Goal: Task Accomplishment & Management: Complete application form

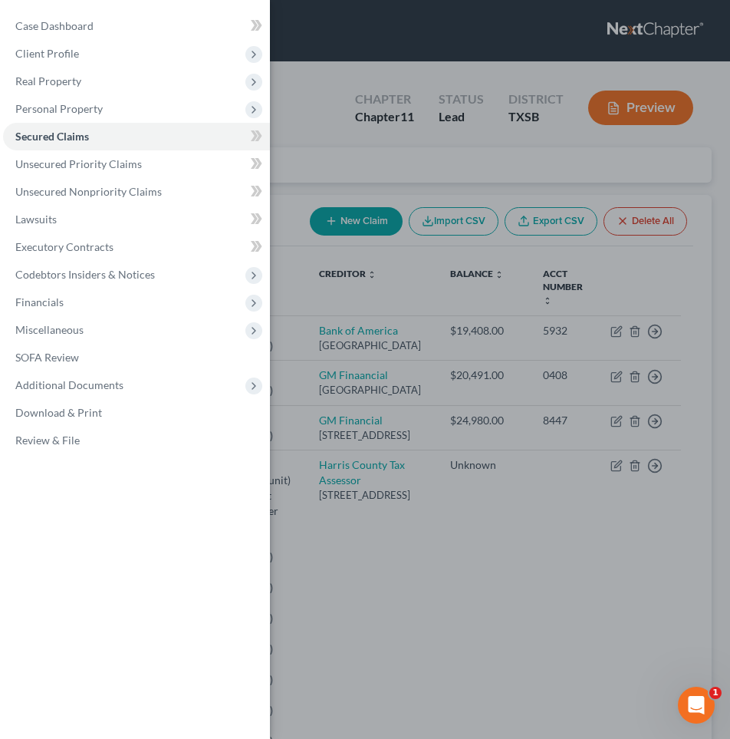
click at [307, 291] on div "Case Dashboard Payments Invoices Payments Payments Credit Report Client Profile" at bounding box center [365, 369] width 730 height 739
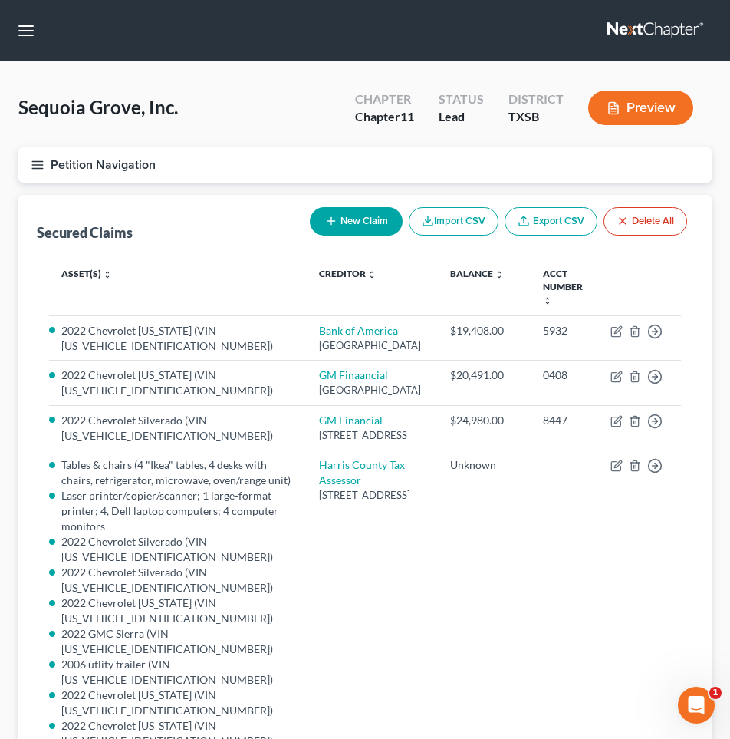
click at [70, 163] on button "Petition Navigation" at bounding box center [364, 164] width 693 height 35
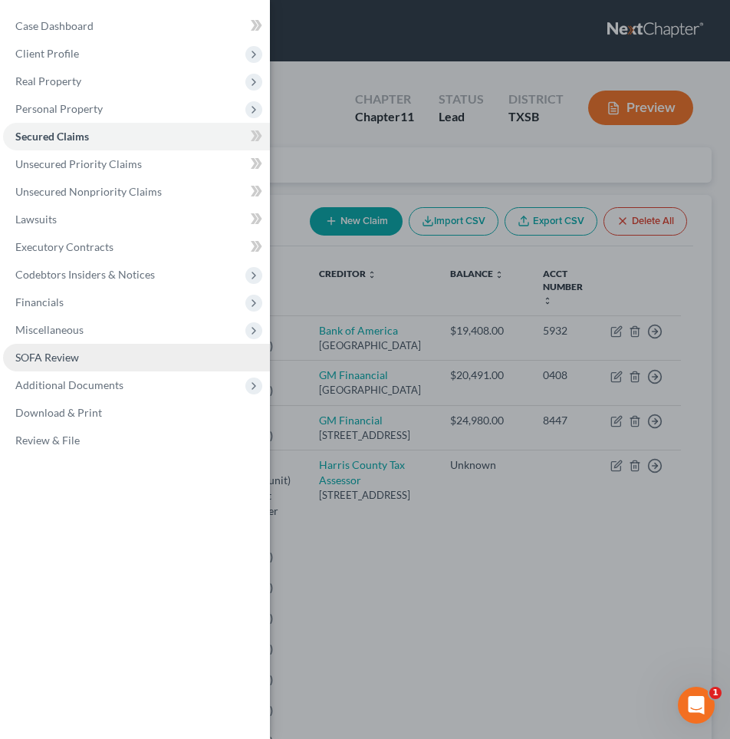
click at [41, 354] on span "SOFA Review" at bounding box center [47, 357] width 64 height 13
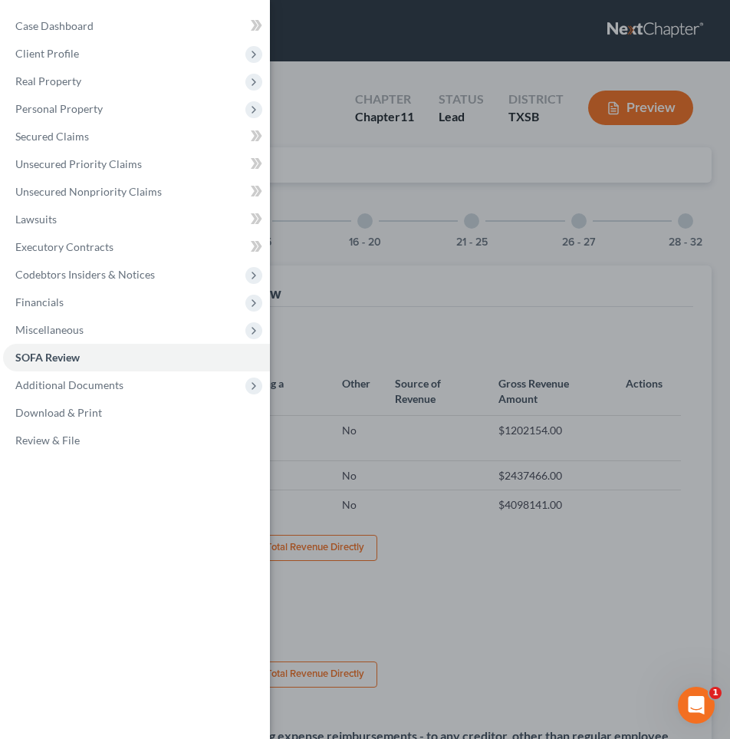
click at [317, 248] on div "Case Dashboard Payments Invoices Payments Payments Credit Report Client Profile" at bounding box center [365, 369] width 730 height 739
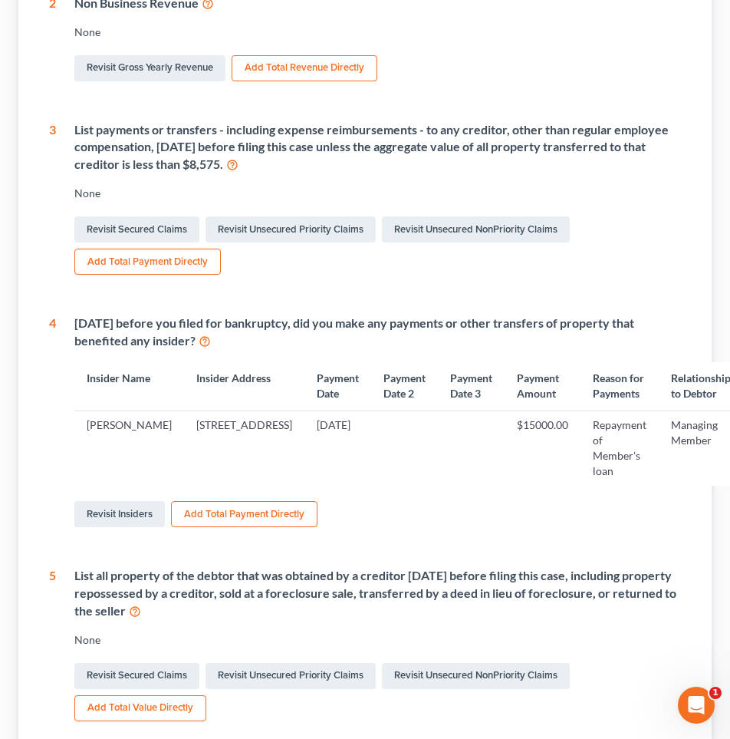
scroll to position [611, 0]
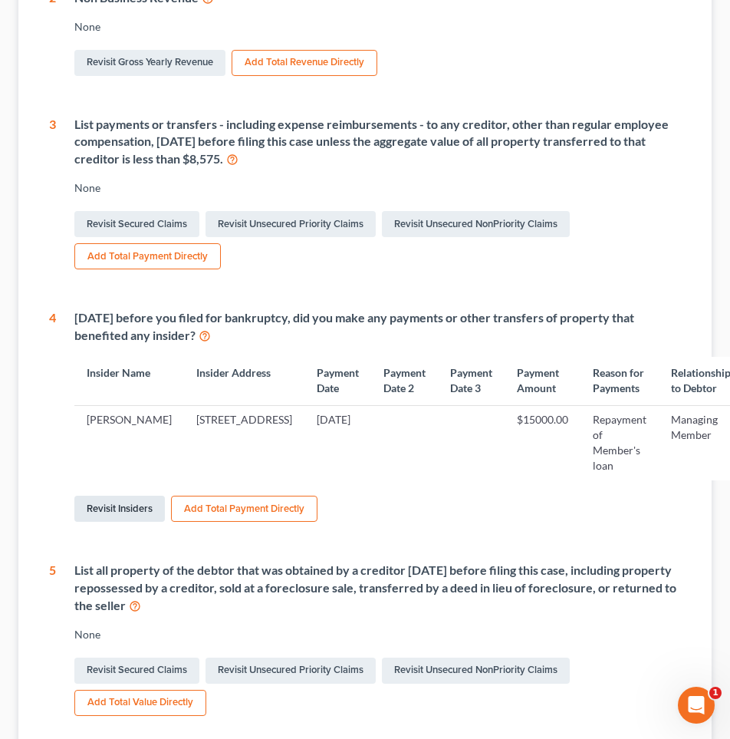
click at [123, 522] on link "Revisit Insiders" at bounding box center [119, 508] width 91 height 26
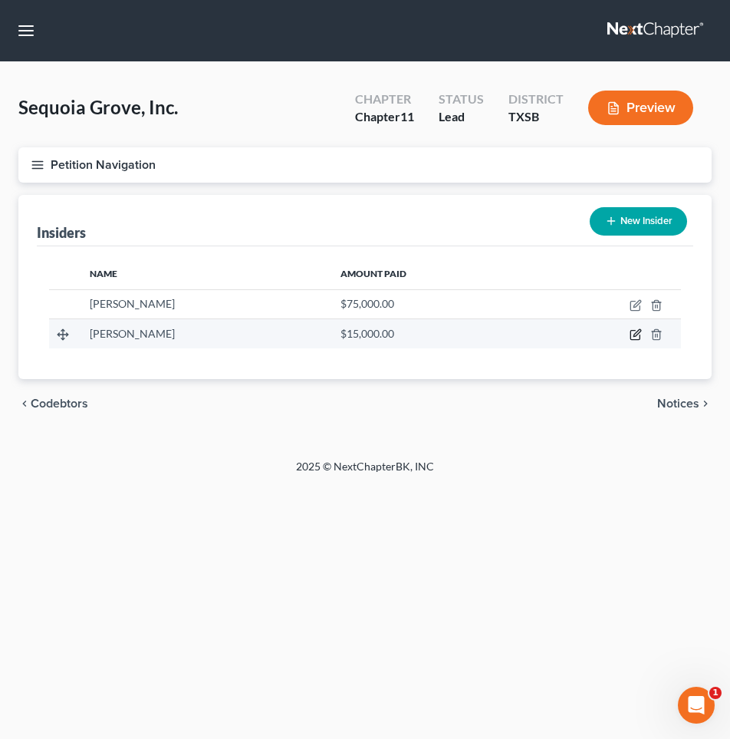
click at [634, 334] on icon "button" at bounding box center [636, 334] width 12 height 12
select select "45"
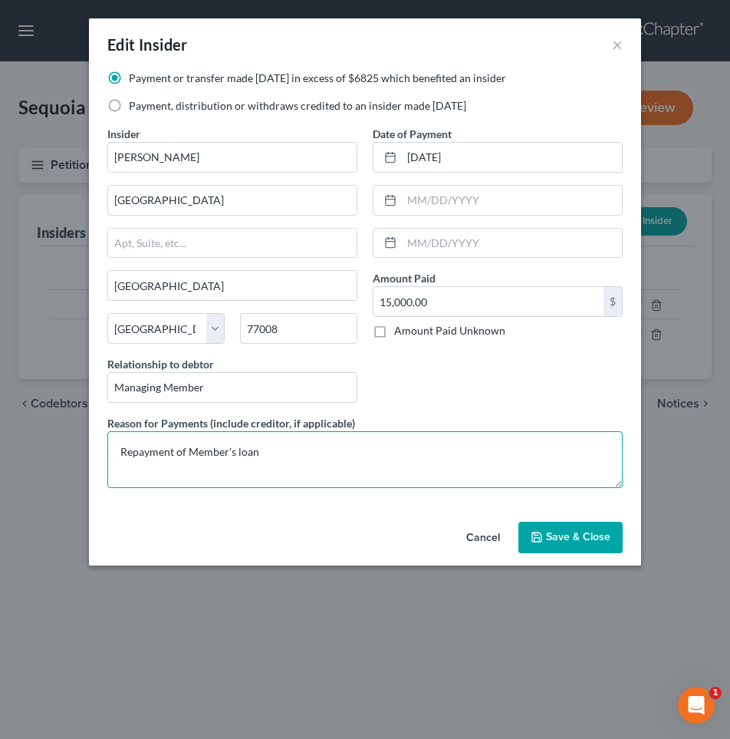
click at [272, 456] on textarea "Repayment of Member's loan" at bounding box center [364, 459] width 515 height 57
type textarea "Repayment of Member's loan for [DATE] payroll"
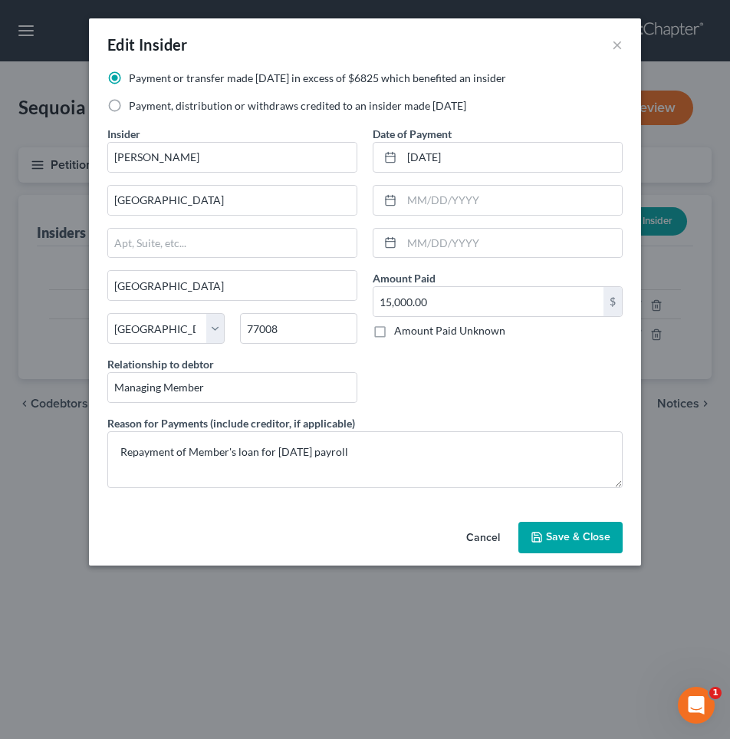
click at [584, 537] on span "Save & Close" at bounding box center [578, 537] width 64 height 13
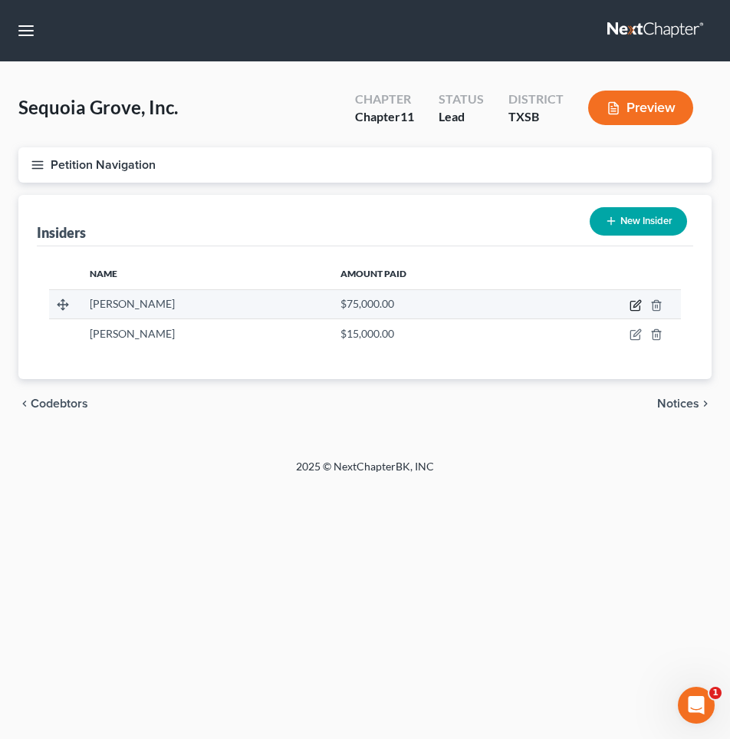
click at [635, 301] on icon "button" at bounding box center [636, 305] width 12 height 12
select select "45"
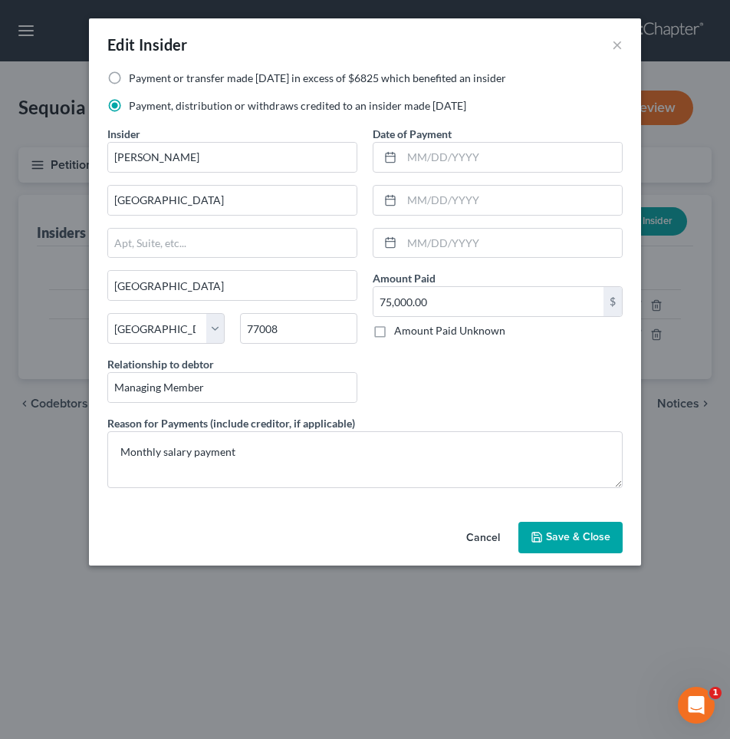
click at [474, 536] on button "Cancel" at bounding box center [483, 538] width 58 height 31
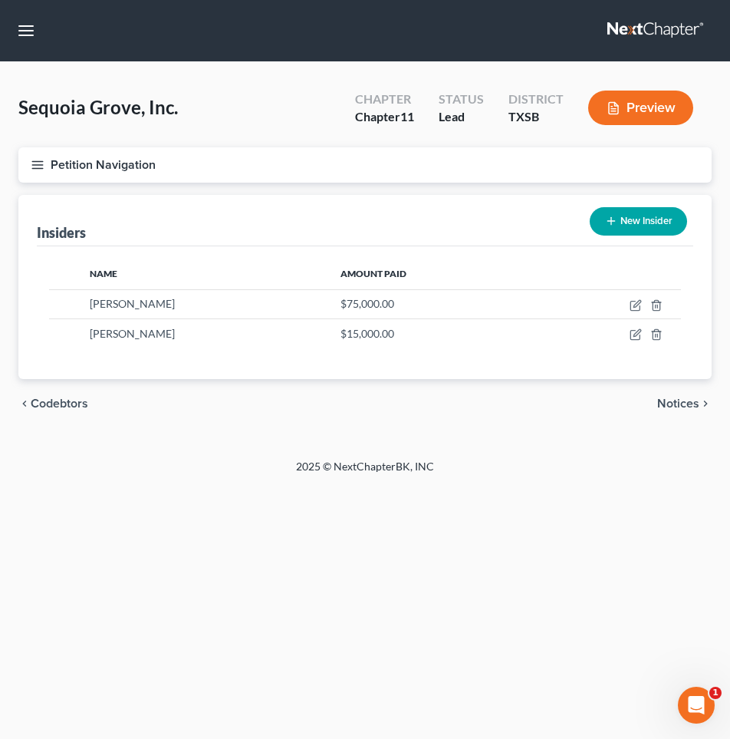
click at [71, 164] on button "Petition Navigation" at bounding box center [364, 164] width 693 height 35
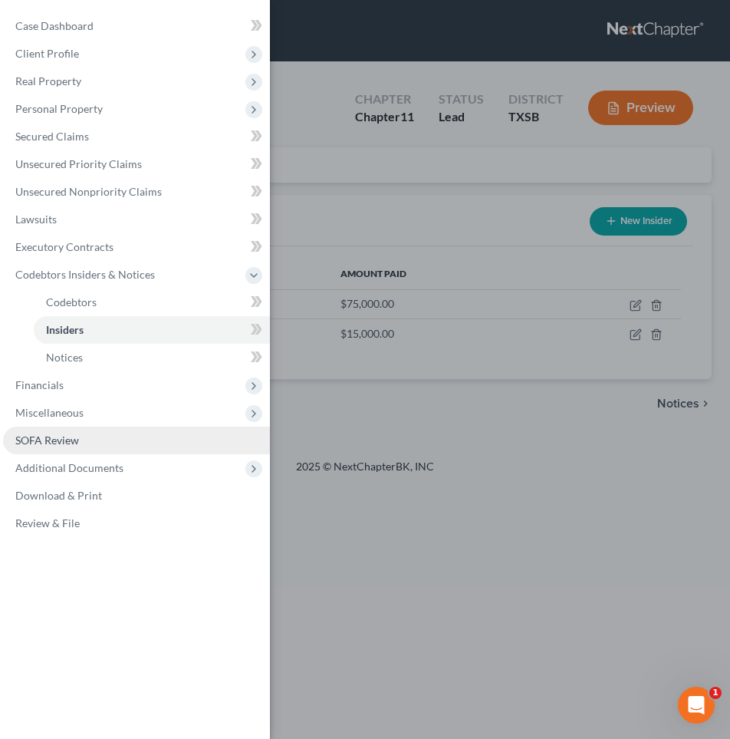
click at [72, 441] on span "SOFA Review" at bounding box center [47, 439] width 64 height 13
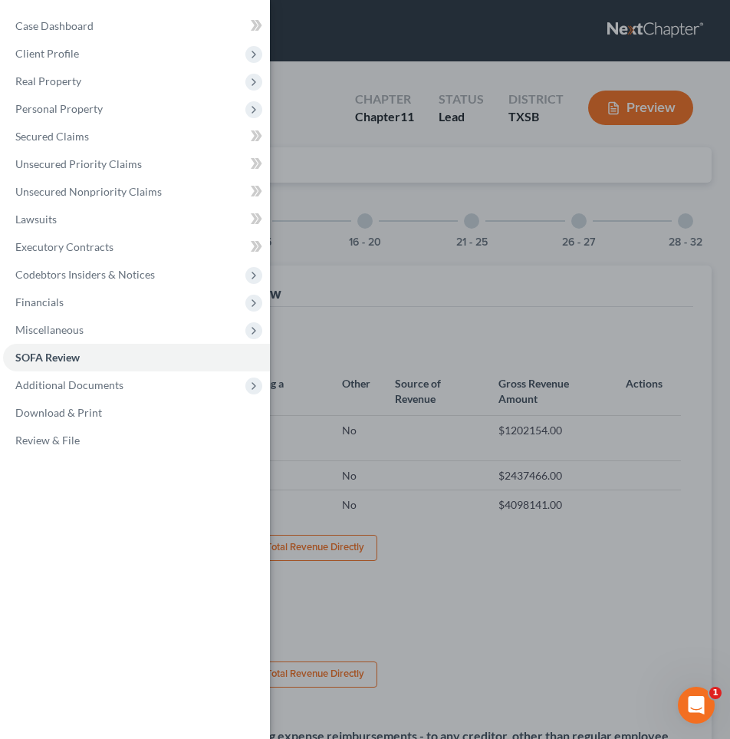
click at [403, 252] on div "Case Dashboard Payments Invoices Payments Payments Credit Report Client Profile" at bounding box center [365, 369] width 730 height 739
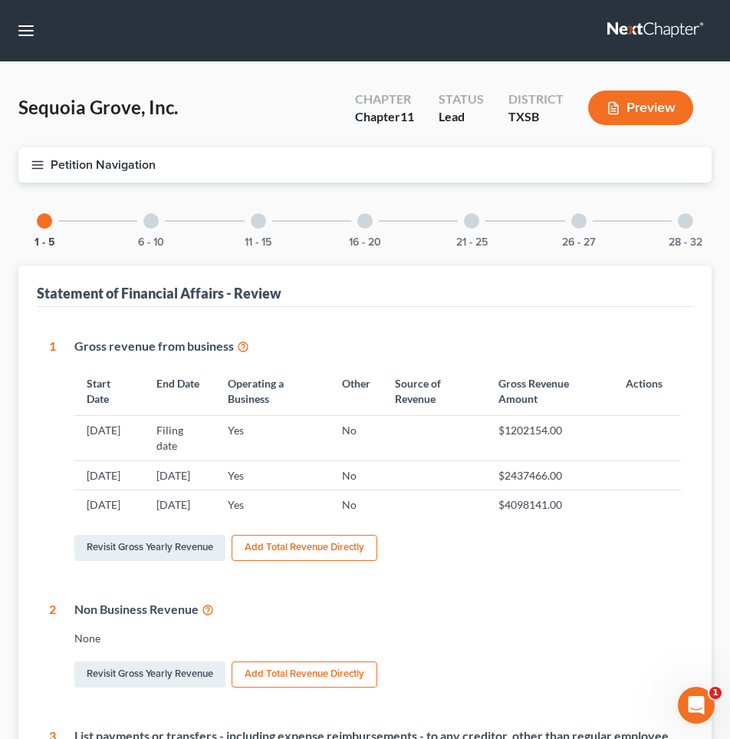
click at [146, 220] on div at bounding box center [150, 220] width 15 height 15
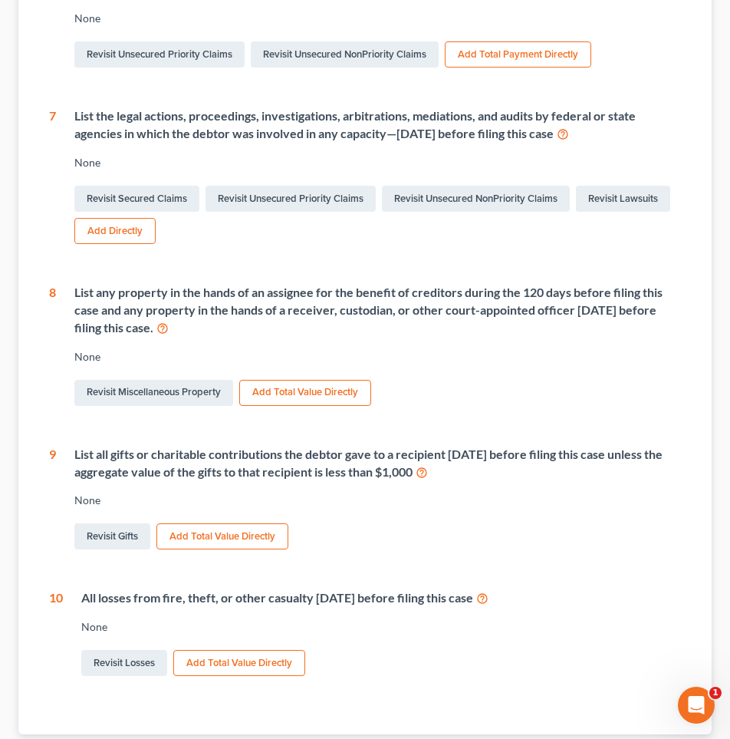
scroll to position [476, 0]
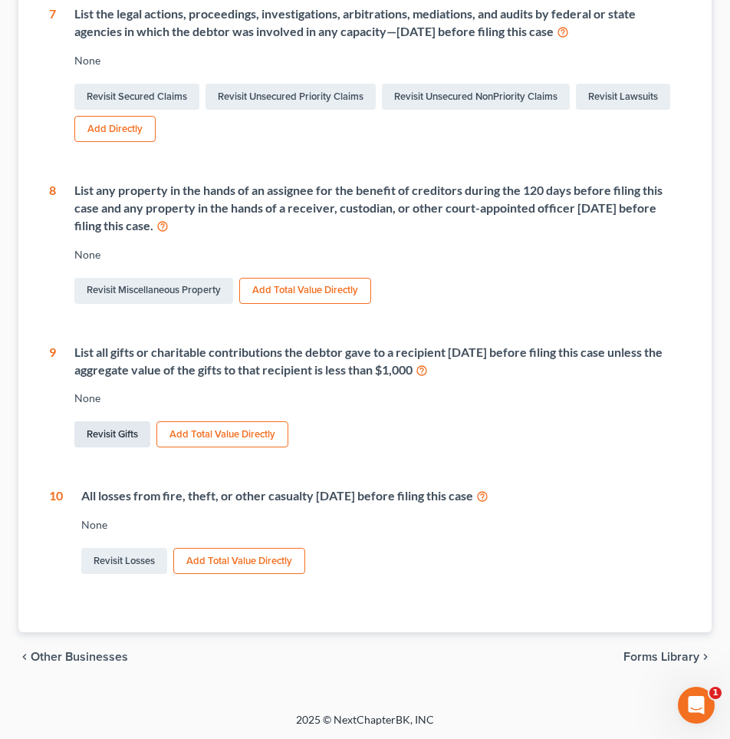
click at [113, 429] on link "Revisit Gifts" at bounding box center [112, 434] width 76 height 26
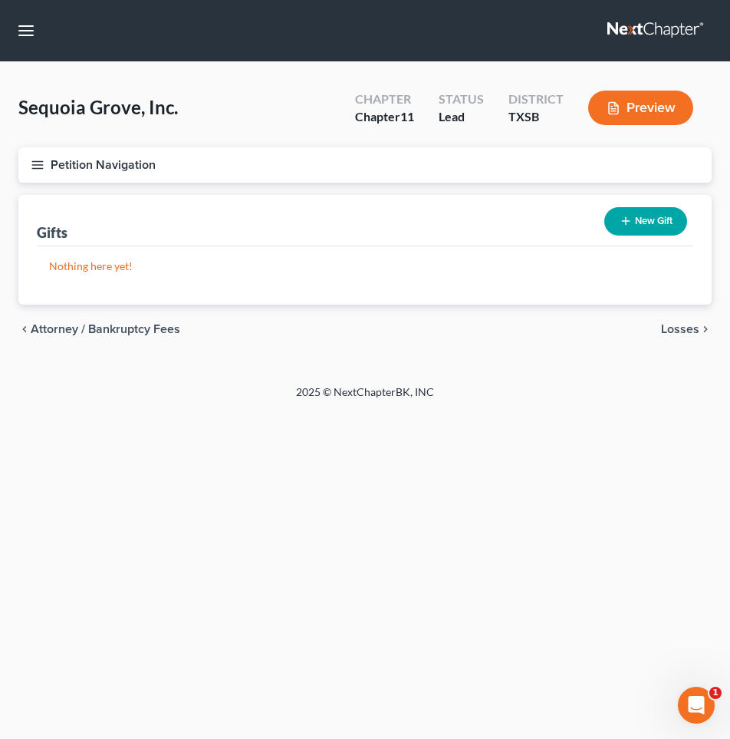
click at [658, 212] on button "New Gift" at bounding box center [645, 221] width 83 height 28
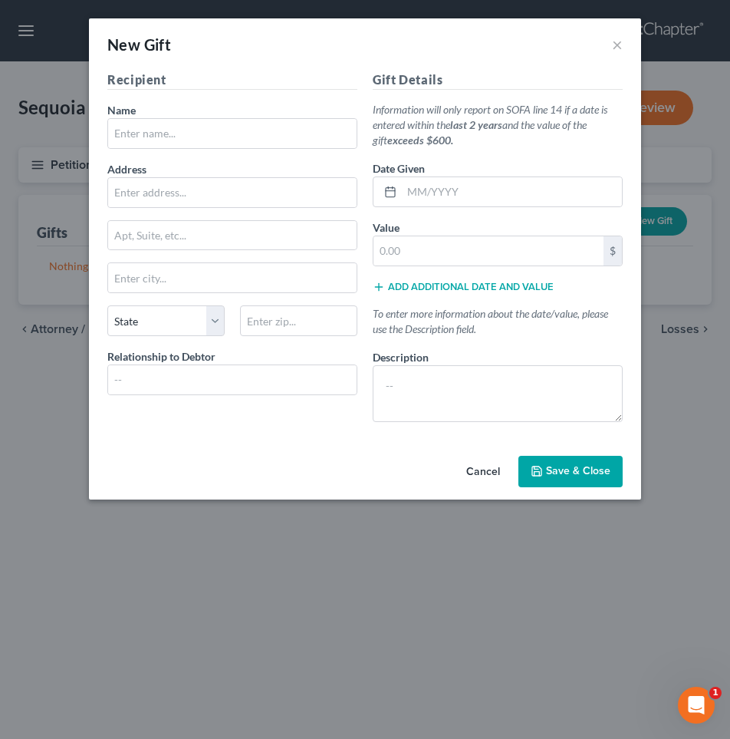
click at [379, 288] on line "button" at bounding box center [379, 286] width 0 height 7
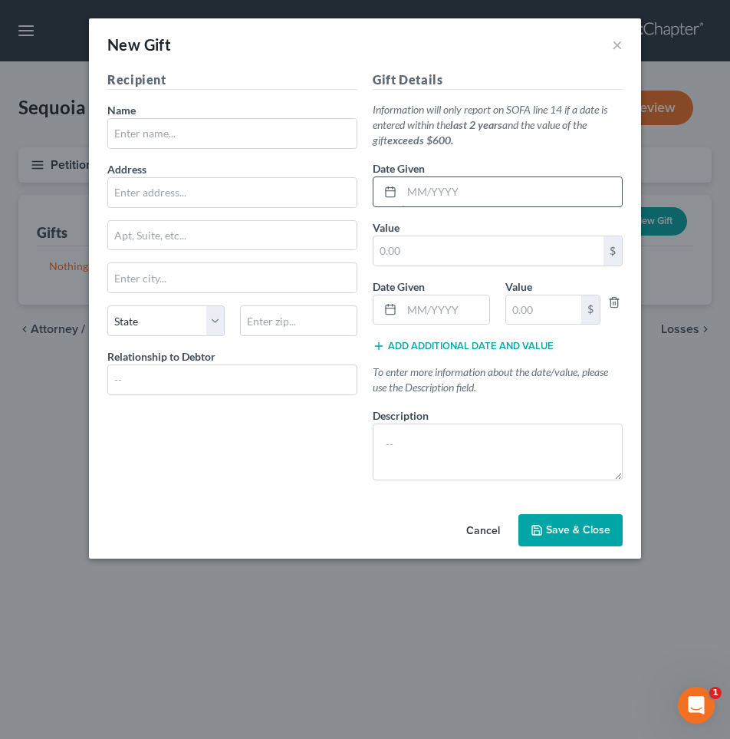
click at [419, 191] on input "text" at bounding box center [512, 191] width 220 height 29
type input "03/2023"
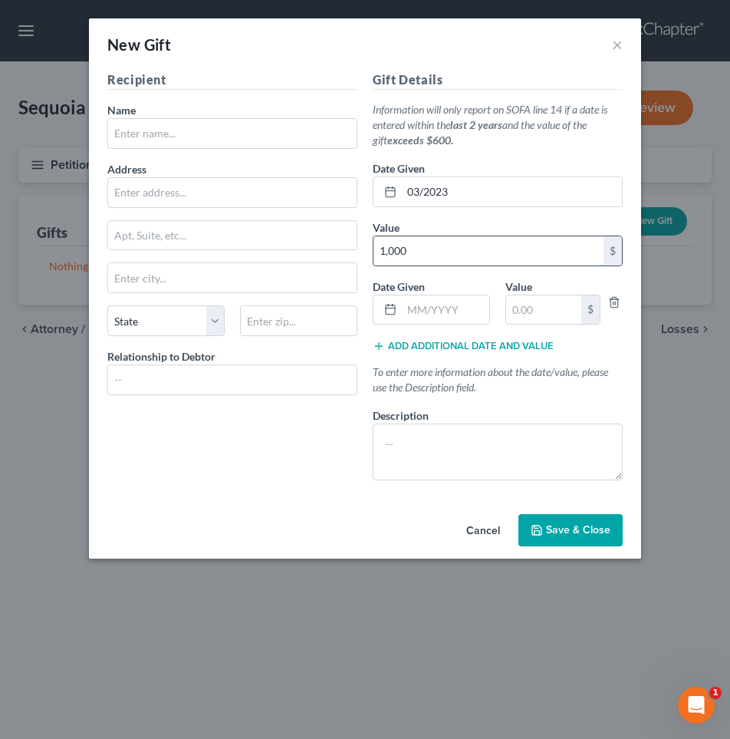
type input "1,000"
type input "03/2024"
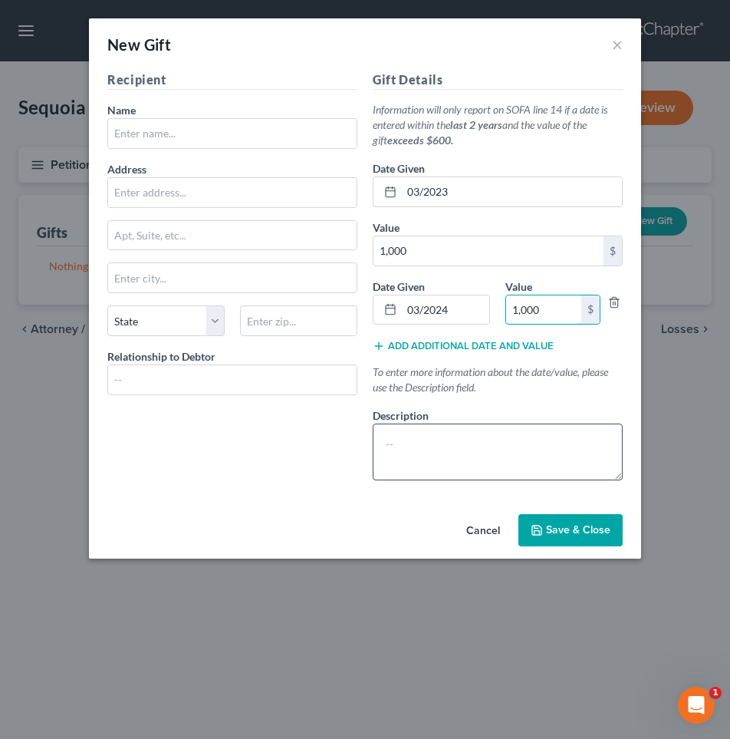
type input "1,000"
click at [417, 441] on textarea at bounding box center [498, 451] width 250 height 57
type textarea "Donation to Astocotia Eagles Swim Team"
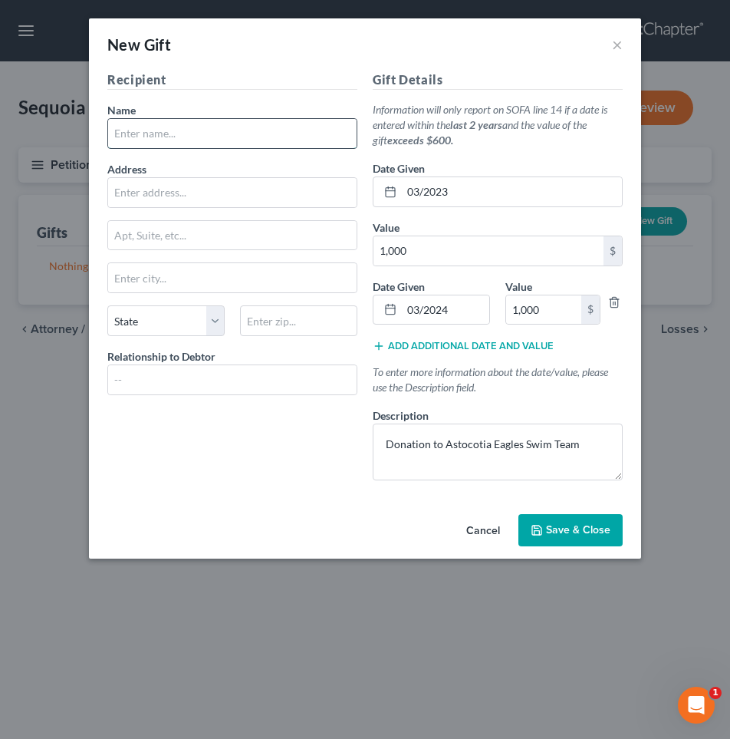
click at [141, 133] on input "text" at bounding box center [232, 133] width 248 height 29
type input "[STREET_ADDRESS][PERSON_NAME]"
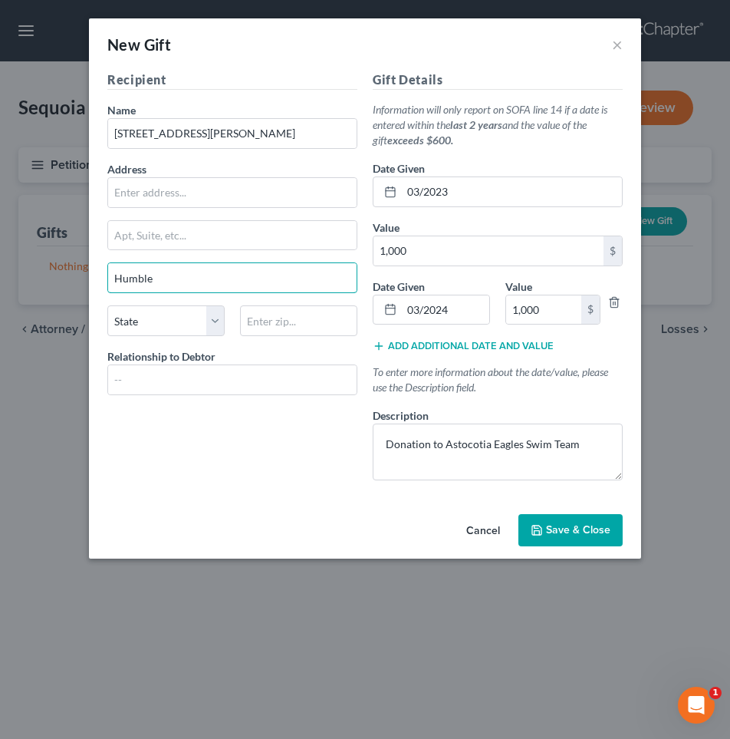
type input "Humble"
select select "45"
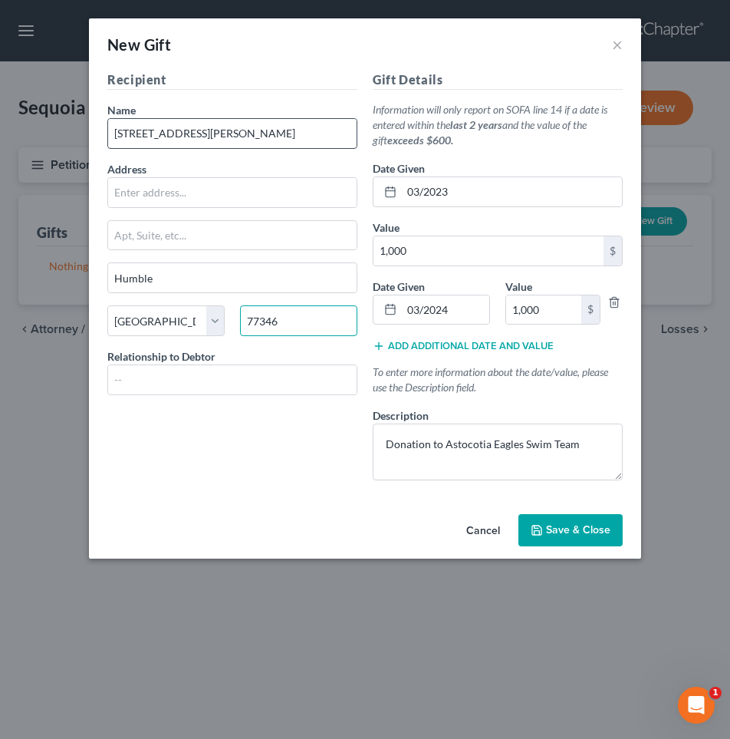
type input "77346"
drag, startPoint x: 252, startPoint y: 135, endPoint x: 75, endPoint y: 139, distance: 177.2
click at [75, 139] on div "New Gift × Recipient Name * [GEOGRAPHIC_DATA][PERSON_NAME] Address Apt, Suite, …" at bounding box center [365, 369] width 730 height 739
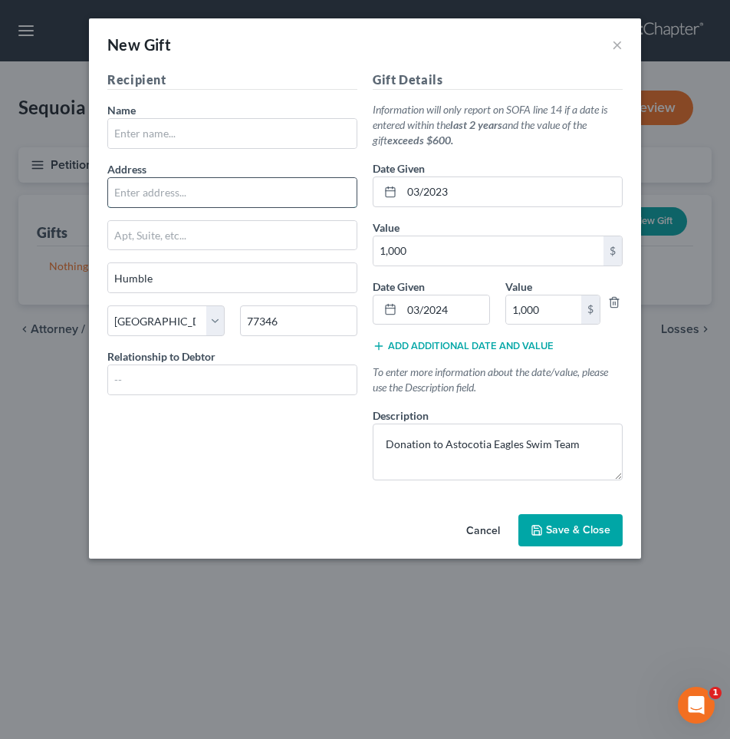
click at [143, 189] on input "text" at bounding box center [232, 192] width 248 height 29
paste input "[STREET_ADDRESS][PERSON_NAME]"
type input "[STREET_ADDRESS][PERSON_NAME]"
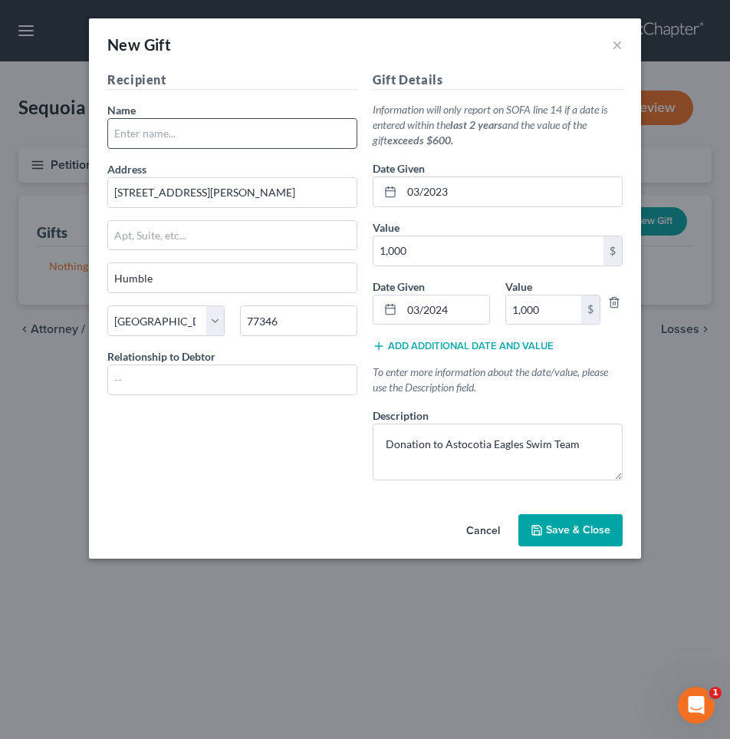
click at [150, 135] on input "text" at bounding box center [232, 133] width 248 height 29
type input "Atascocita Eaagles Swimming Association"
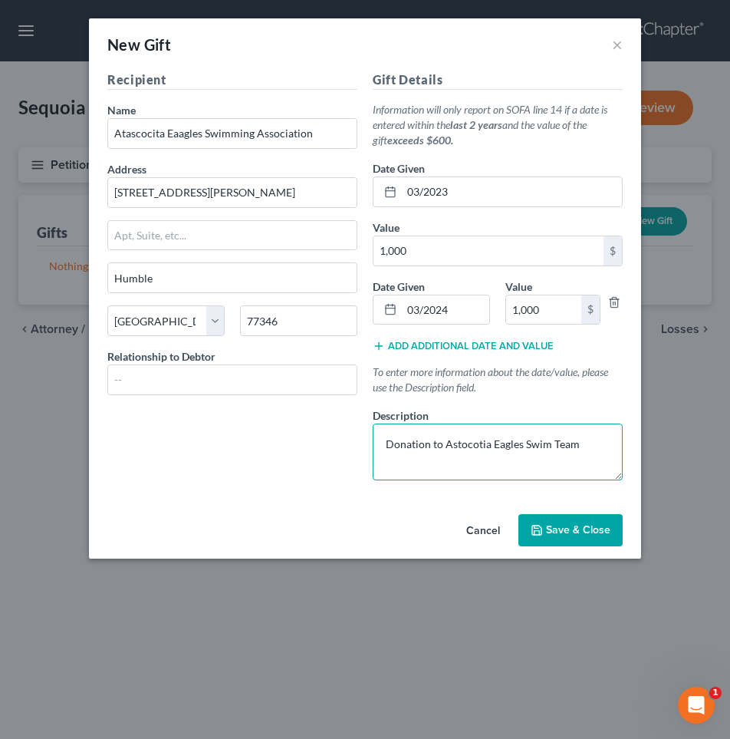
click at [427, 446] on textarea "Donation to Astocotia Eagles Swim Team" at bounding box center [498, 451] width 250 height 57
type textarea "Donation/sponsorship to Astocotia Eagles Swim Team"
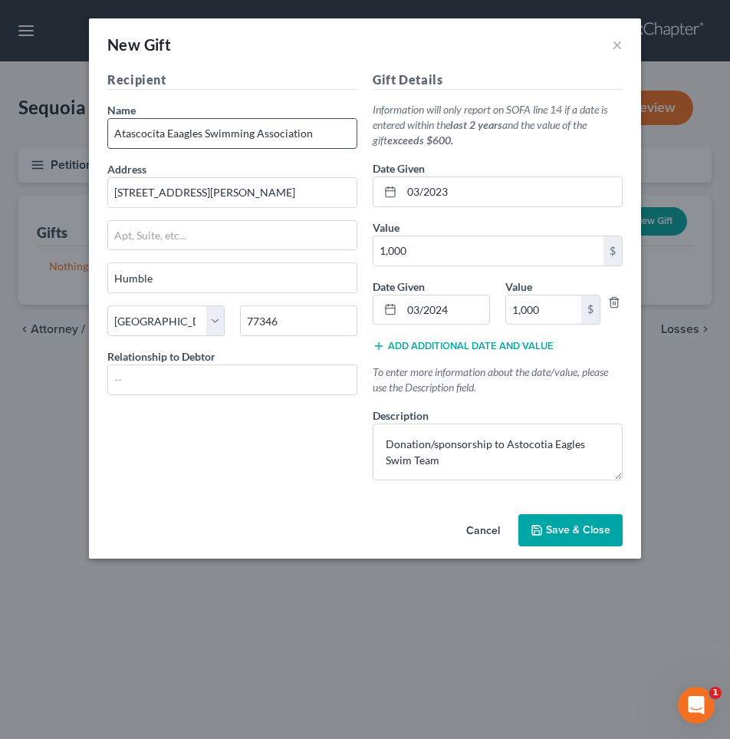
click at [312, 134] on input "Atascocita Eaagles Swimming Association" at bounding box center [232, 133] width 248 height 29
type input "Atascocita Eaagles Swimming Association"
click at [570, 531] on span "Save & Close" at bounding box center [578, 529] width 64 height 13
